Goal: Transaction & Acquisition: Book appointment/travel/reservation

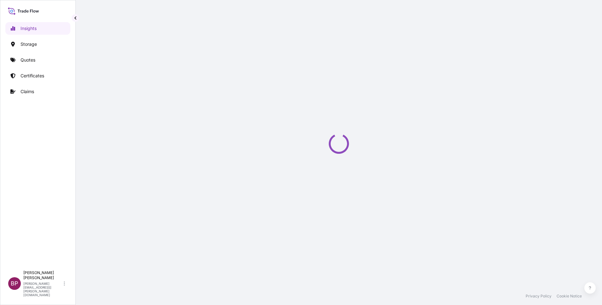
select select "2025"
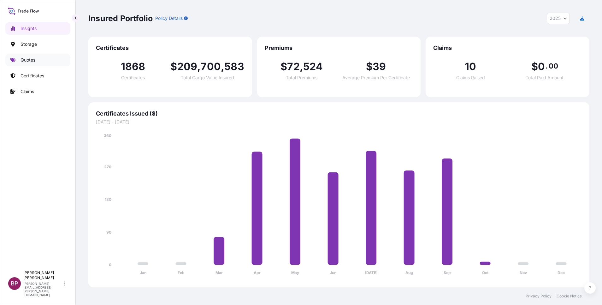
click at [29, 58] on p "Quotes" at bounding box center [28, 60] width 15 height 6
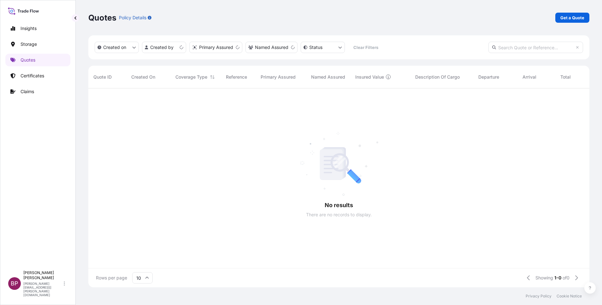
scroll to position [8, 8]
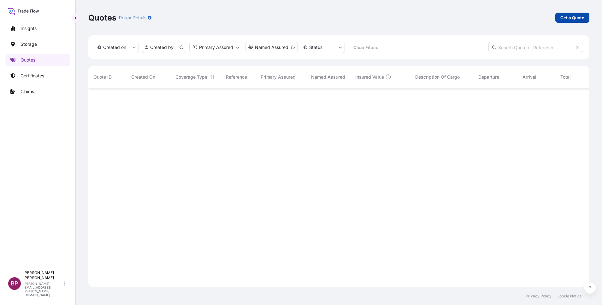
click at [582, 16] on p "Get a Quote" at bounding box center [572, 18] width 24 height 6
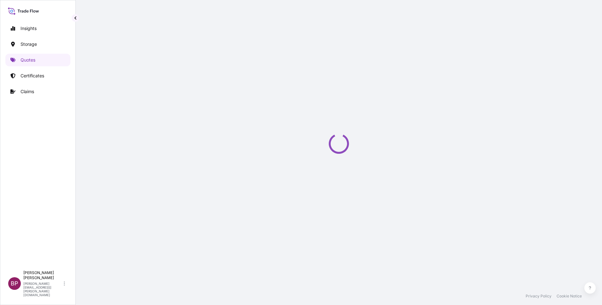
select select "Water"
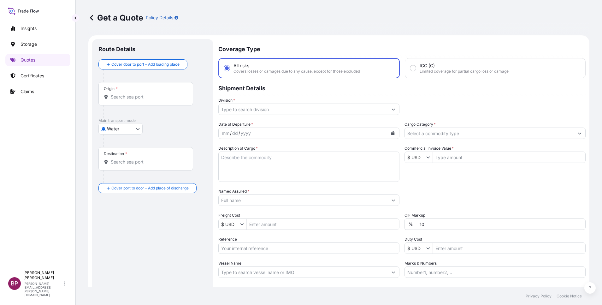
scroll to position [10, 0]
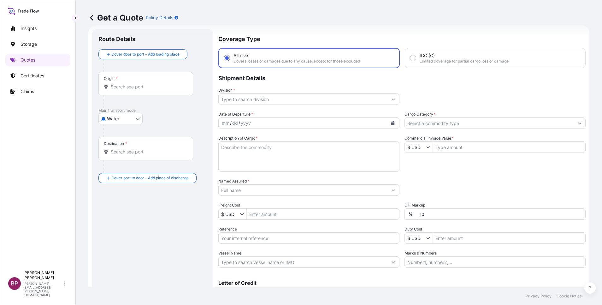
click at [258, 239] on input "Reference" at bounding box center [308, 237] width 181 height 11
paste input "SSLS3308"
type input "SSLS3308"
click at [274, 186] on input "Named Assured *" at bounding box center [303, 189] width 169 height 11
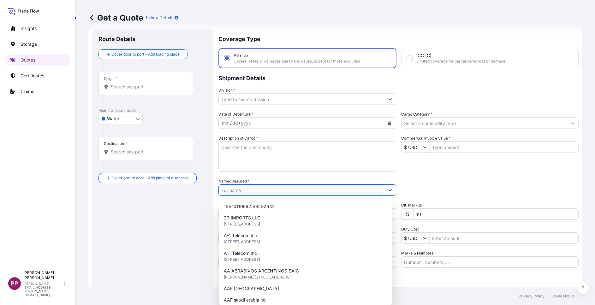
paste input "ARCHITECTURAL METAL SOLUTIONS"
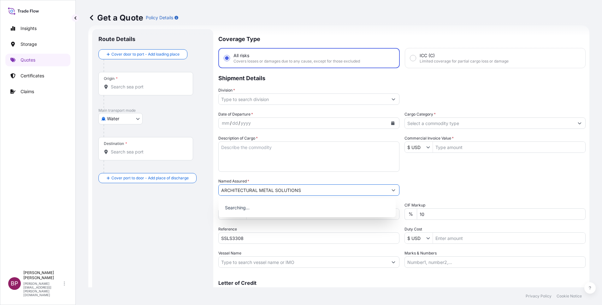
type input "ARCHITECTURAL METAL SOLUTIONS"
click at [263, 162] on textarea "Description of Cargo *" at bounding box center [308, 156] width 181 height 30
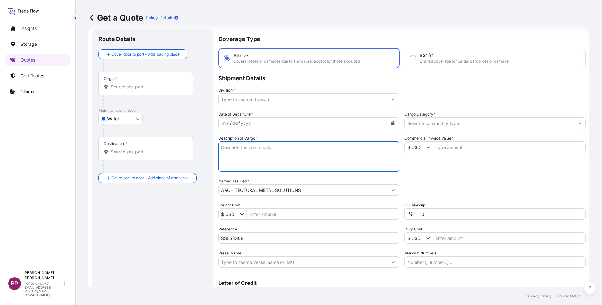
paste textarea "CERAMIC TILES"
type textarea "CERAMIC TILES"
click at [417, 151] on input "$ USD" at bounding box center [415, 146] width 21 height 11
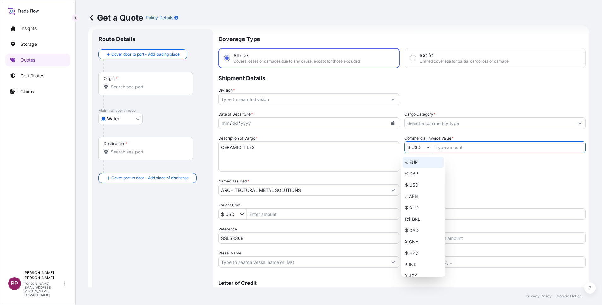
click at [417, 163] on div "€ EUR" at bounding box center [423, 162] width 41 height 11
type input "€ EUR"
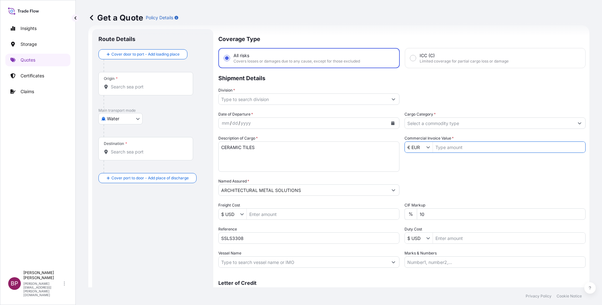
click at [455, 149] on input "Commercial Invoice Value *" at bounding box center [509, 146] width 152 height 11
paste input "14,466.00"
type input "14,466"
drag, startPoint x: 438, startPoint y: 220, endPoint x: 270, endPoint y: 205, distance: 168.8
click at [270, 205] on div "Date of Departure * mm / dd / yyyy Cargo Category * Description of Cargo * CERA…" at bounding box center [401, 189] width 367 height 157
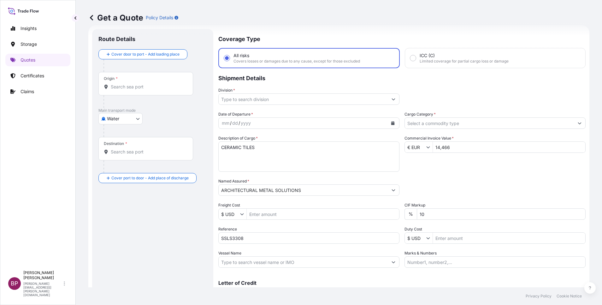
click at [463, 212] on input "10" at bounding box center [501, 213] width 169 height 11
type input "1"
type input "0"
click at [478, 124] on input "Cargo Category *" at bounding box center [489, 122] width 169 height 11
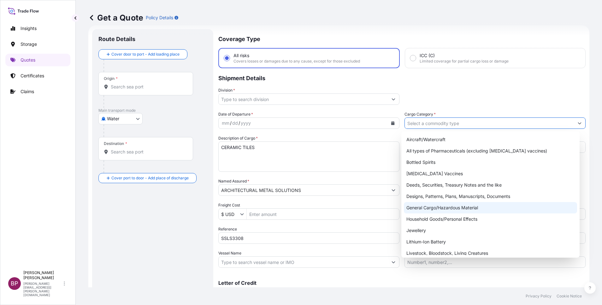
click at [441, 206] on div "General Cargo/Hazardous Material" at bounding box center [490, 207] width 173 height 11
type input "General Cargo/Hazardous Material"
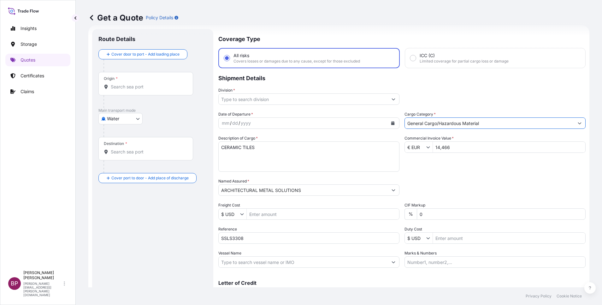
click at [388, 99] on button "Show suggestions" at bounding box center [393, 98] width 11 height 11
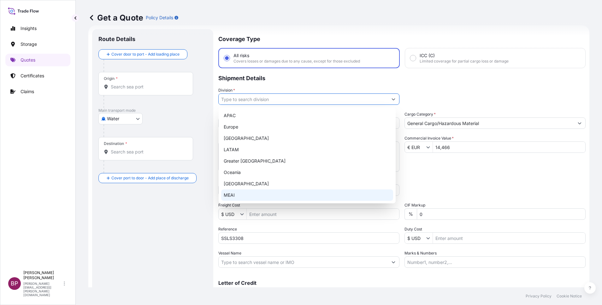
click at [236, 197] on div "MEAI" at bounding box center [307, 194] width 172 height 11
type input "MEAI"
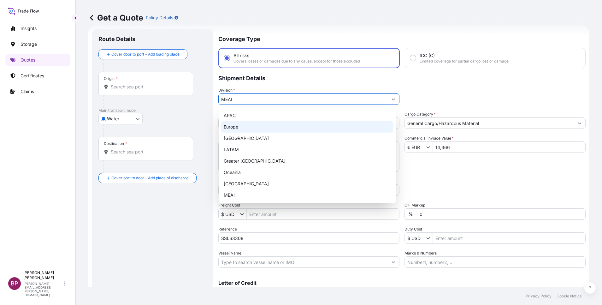
click at [424, 99] on div "Division * MEAI" at bounding box center [401, 96] width 367 height 18
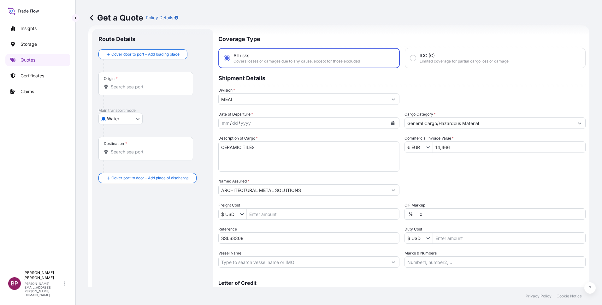
click at [391, 125] on icon "Calendar" at bounding box center [393, 123] width 4 height 4
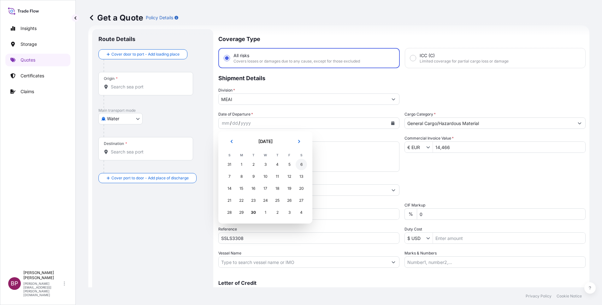
click at [301, 167] on div "6" at bounding box center [301, 164] width 11 height 11
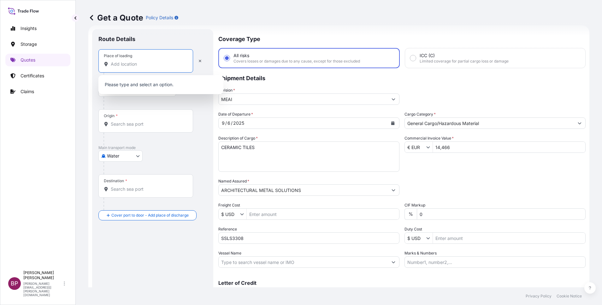
click at [137, 67] on input "Place of loading" at bounding box center [148, 64] width 74 height 6
paste input "GENOVA"
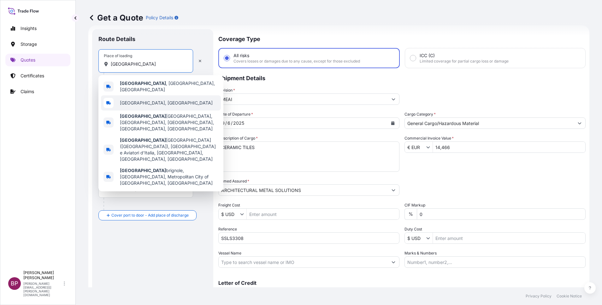
click at [147, 101] on span "Gènova, Italy" at bounding box center [166, 103] width 93 height 6
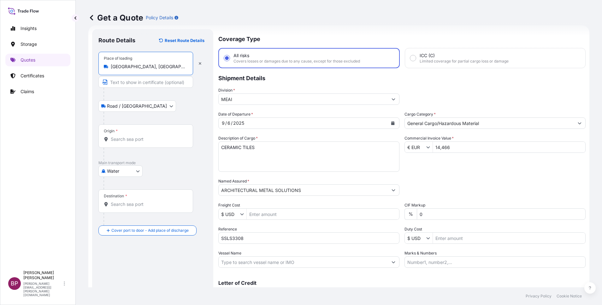
type input "Gènova, Italy"
click at [145, 137] on input "Origin *" at bounding box center [148, 139] width 74 height 6
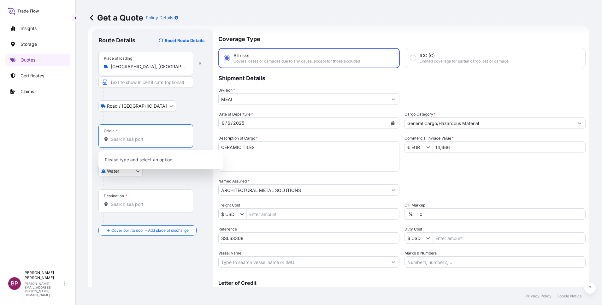
paste input "GENOVA"
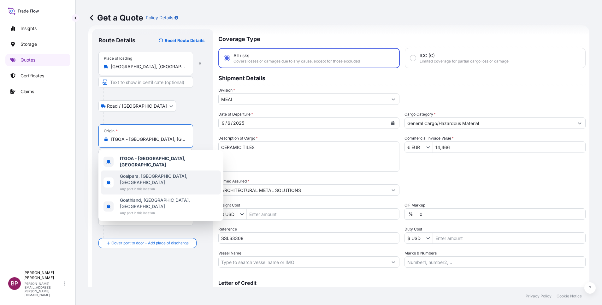
click at [163, 174] on span "Goalpara, Assam, India" at bounding box center [169, 179] width 98 height 13
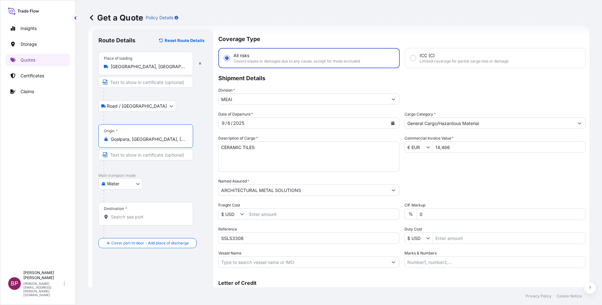
drag, startPoint x: 146, startPoint y: 139, endPoint x: 0, endPoint y: 133, distance: 146.6
click at [0, 133] on html "3 options available. Insights Storage Quotes Certificates Claims BP Bobby Paul …" at bounding box center [301, 152] width 602 height 305
paste input "ENOVA"
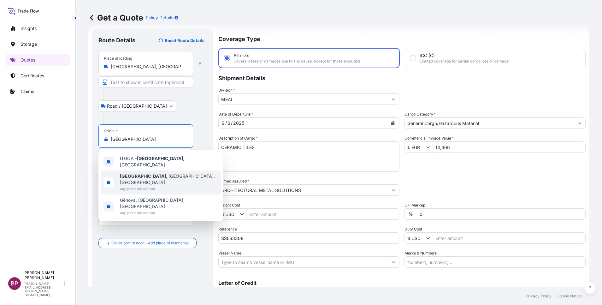
click at [156, 173] on span "Genova , Metropolitan City of Genoa, Italy" at bounding box center [169, 179] width 98 height 13
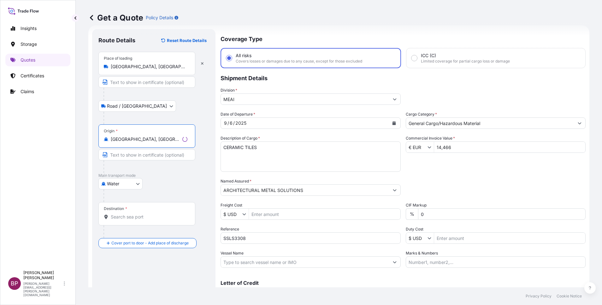
type input "Genova, Metropolitan City of Genoa, Italy"
click at [186, 171] on div at bounding box center [149, 166] width 92 height 13
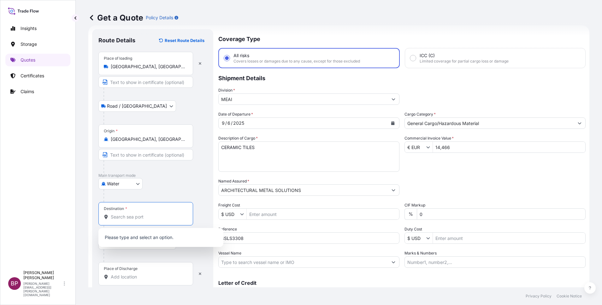
click at [135, 218] on input "Destination *" at bounding box center [148, 217] width 74 height 6
paste input "JEDDAH"
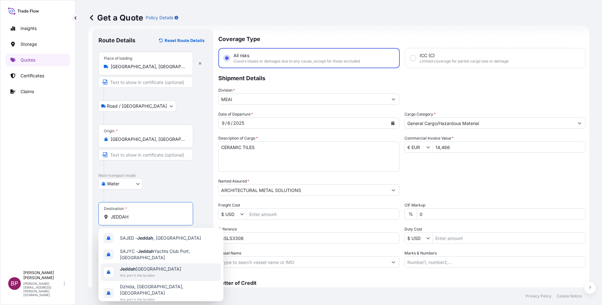
click at [146, 276] on span "Any port in this location" at bounding box center [150, 275] width 61 height 6
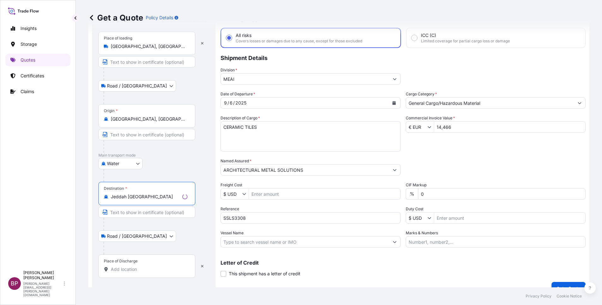
scroll to position [41, 0]
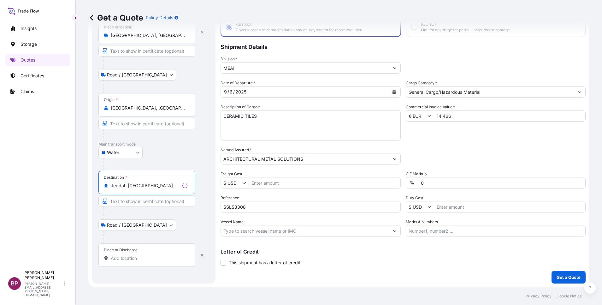
type input "Jeddah Saudi Arabia"
click at [146, 259] on input "Place of Discharge" at bounding box center [149, 258] width 77 height 6
paste input "JEDDAH"
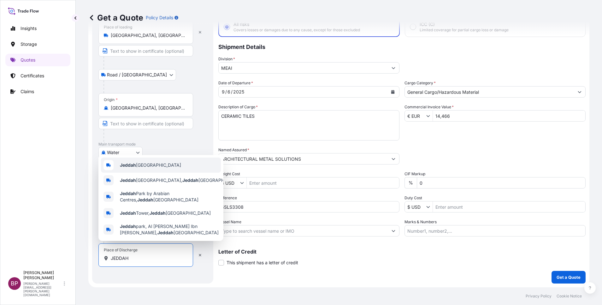
click at [161, 163] on span "Jeddah Saudi Arabia" at bounding box center [150, 165] width 61 height 6
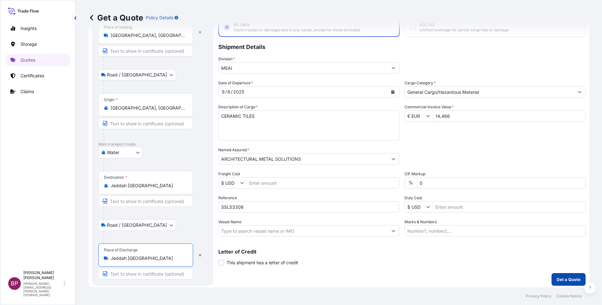
type input "Jeddah Saudi Arabia"
click at [563, 281] on p "Get a Quote" at bounding box center [569, 279] width 24 height 6
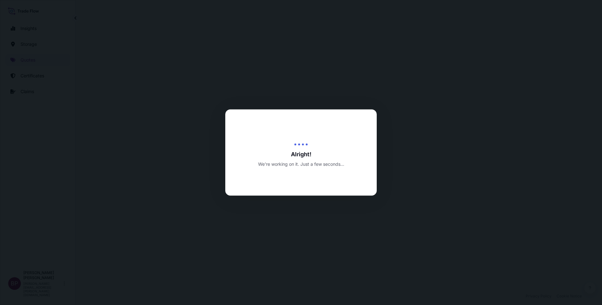
select select "Road / Inland"
select select "Water"
select select "Road / Inland"
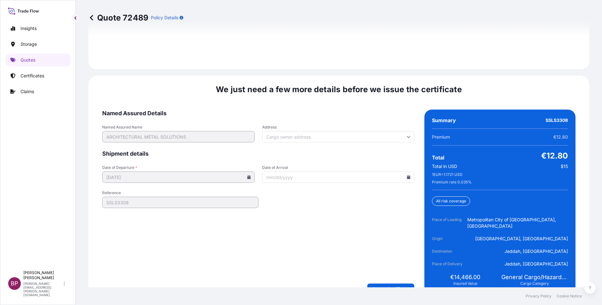
scroll to position [968, 0]
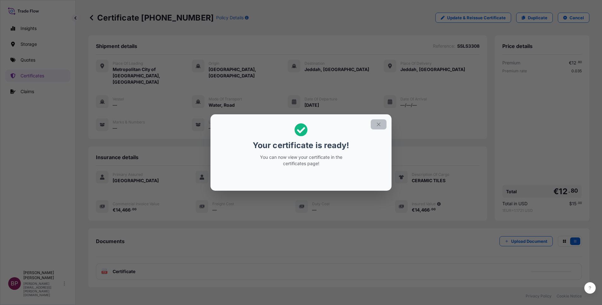
click at [380, 125] on icon "button" at bounding box center [379, 124] width 6 height 6
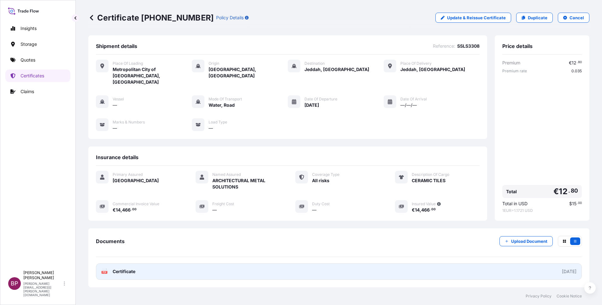
click at [135, 268] on span "Certificate" at bounding box center [124, 271] width 23 height 6
